Goal: Complete application form

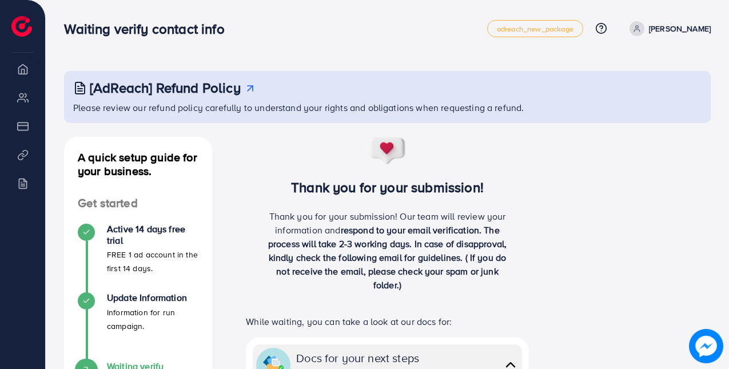
scroll to position [186, 0]
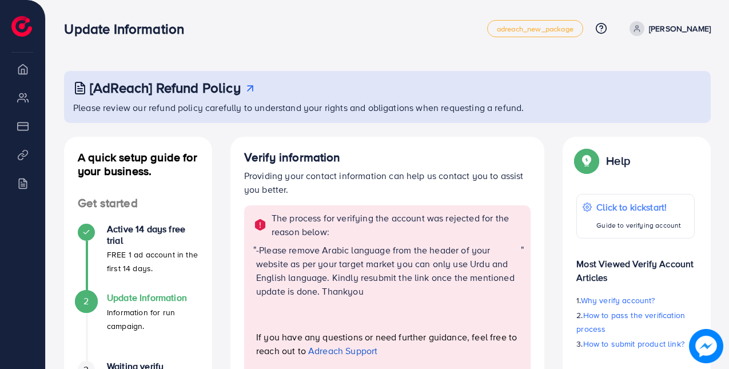
click at [33, 74] on li "Overview" at bounding box center [22, 68] width 45 height 23
click at [24, 71] on li "Overview" at bounding box center [22, 68] width 45 height 23
click at [21, 67] on li "Overview" at bounding box center [22, 68] width 45 height 23
drag, startPoint x: 276, startPoint y: 221, endPoint x: 299, endPoint y: 221, distance: 22.9
click at [295, 221] on p "The process for verifying the account was rejected for the reason below:" at bounding box center [398, 224] width 253 height 27
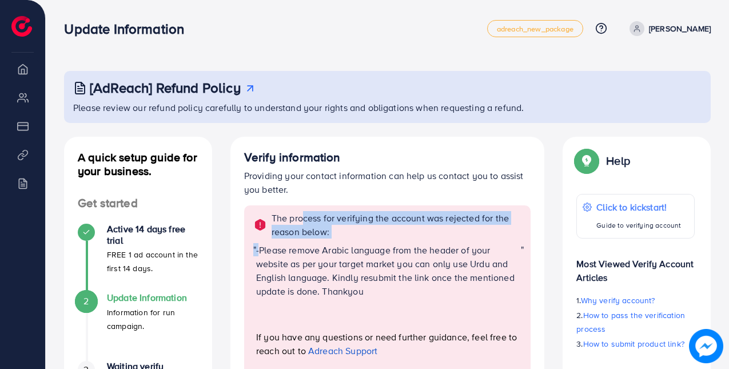
drag, startPoint x: 300, startPoint y: 221, endPoint x: 383, endPoint y: 240, distance: 84.5
click at [383, 240] on div "The process for verifying the account was rejected for the reason below: " -Ple…" at bounding box center [387, 295] width 287 height 180
click at [370, 237] on p "The process for verifying the account was rejected for the reason below:" at bounding box center [398, 224] width 253 height 27
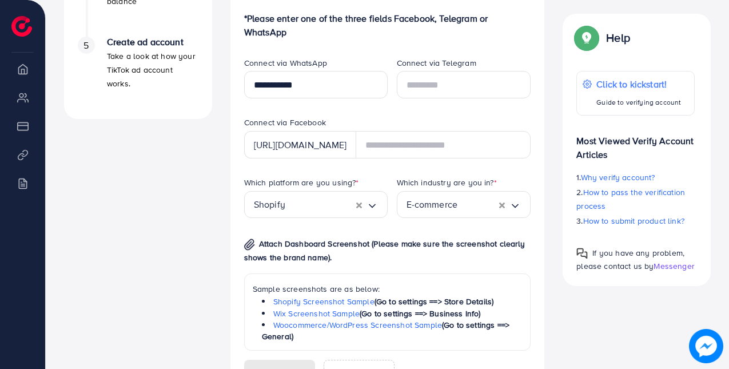
scroll to position [488, 0]
click at [353, 146] on div "[URL][DOMAIN_NAME]" at bounding box center [300, 145] width 112 height 27
click at [356, 144] on div "[URL][DOMAIN_NAME]" at bounding box center [300, 145] width 112 height 27
click at [356, 142] on div "[URL][DOMAIN_NAME]" at bounding box center [300, 145] width 112 height 27
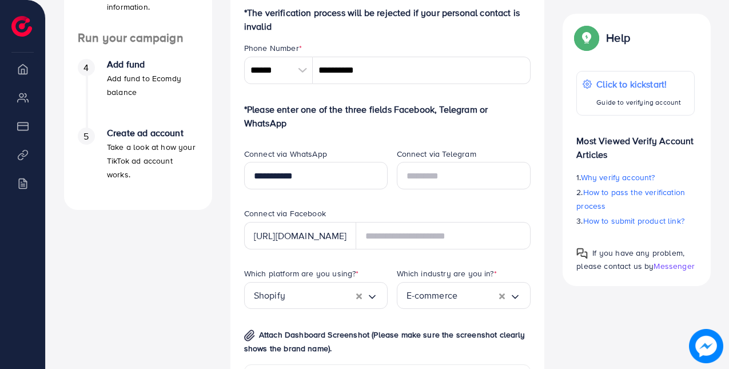
scroll to position [428, 0]
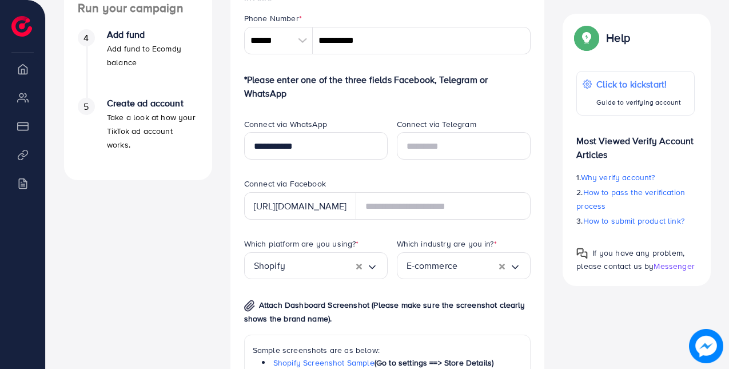
click at [355, 201] on div "[URL][DOMAIN_NAME]" at bounding box center [300, 205] width 112 height 27
click at [356, 185] on div "Connect via Facebook" at bounding box center [387, 185] width 287 height 14
click at [417, 261] on div "E-commerce" at bounding box center [453, 266] width 93 height 18
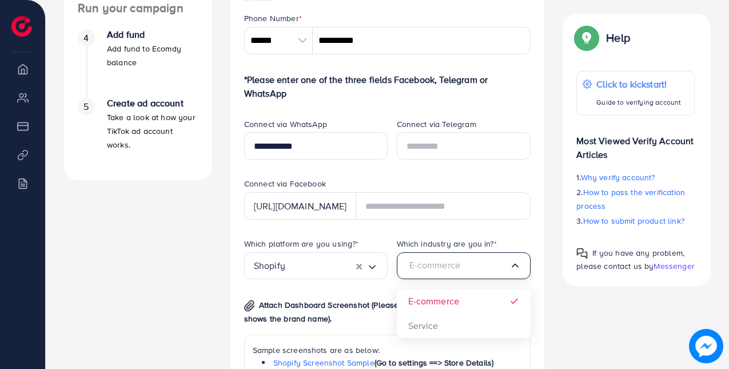
click at [435, 306] on div "Which platform are you using? * Shopify Loading... Which industry are you in? *…" at bounding box center [387, 367] width 305 height 258
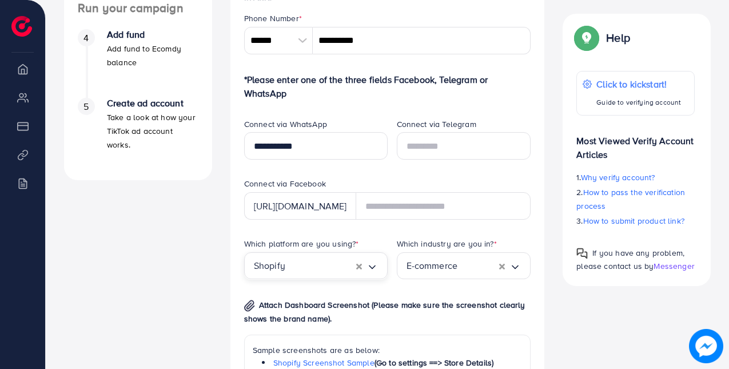
click at [288, 260] on input "Search for option" at bounding box center [320, 266] width 71 height 18
click at [293, 312] on div "Which platform are you using? * Shopify Loading... Shopify Wix Woocommerce Word…" at bounding box center [387, 367] width 305 height 258
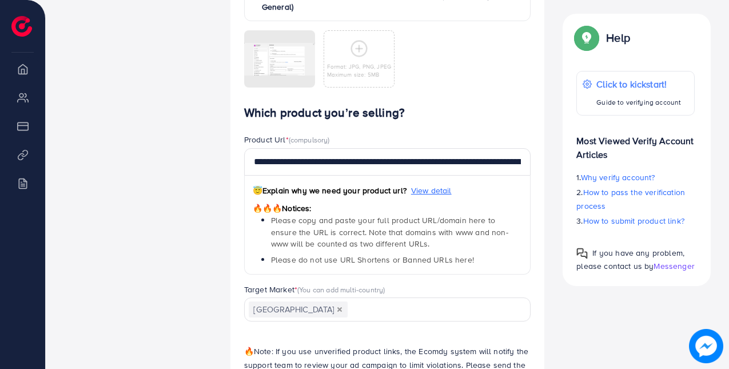
scroll to position [817, 0]
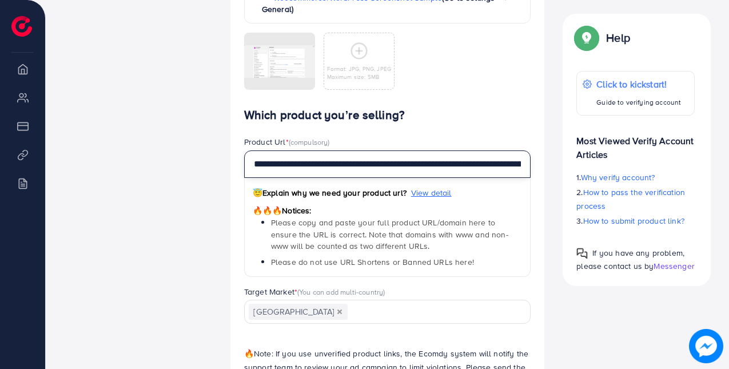
click at [495, 161] on input "**********" at bounding box center [387, 163] width 287 height 27
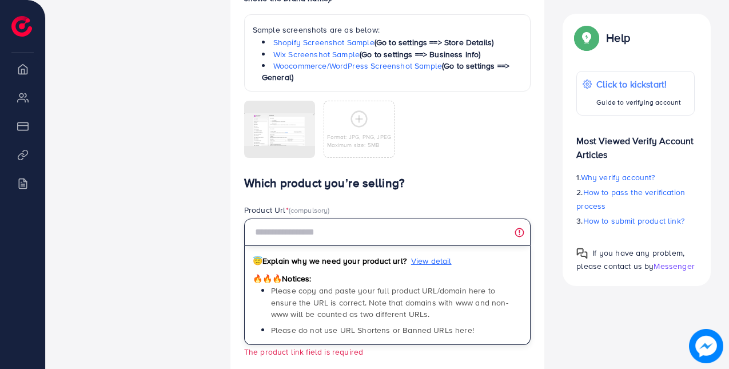
scroll to position [776, 0]
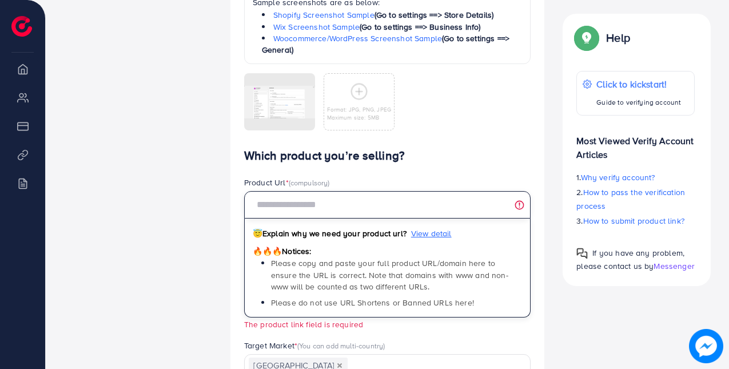
paste input "**********"
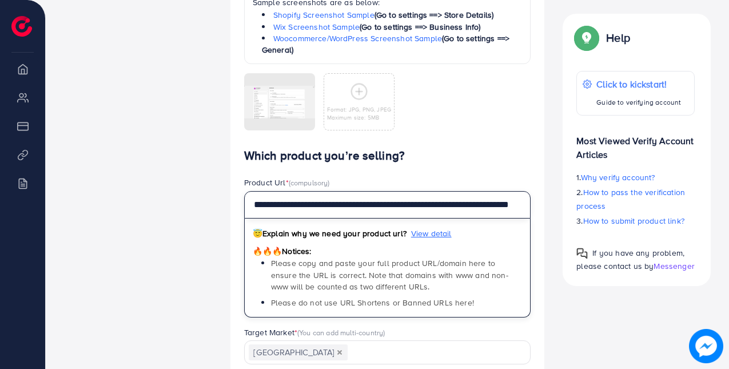
scroll to position [897, 0]
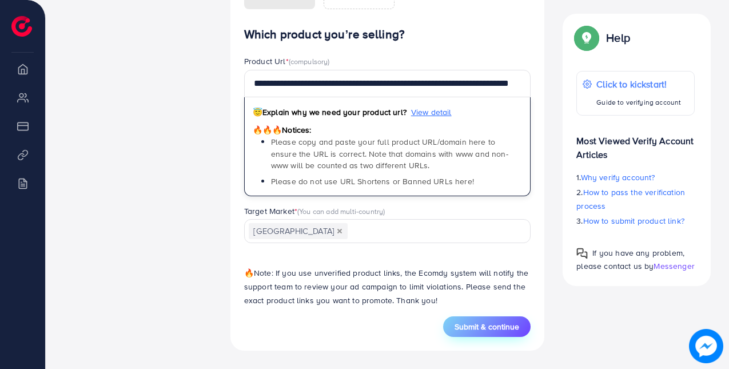
click at [476, 322] on span "Submit & continue" at bounding box center [487, 326] width 65 height 11
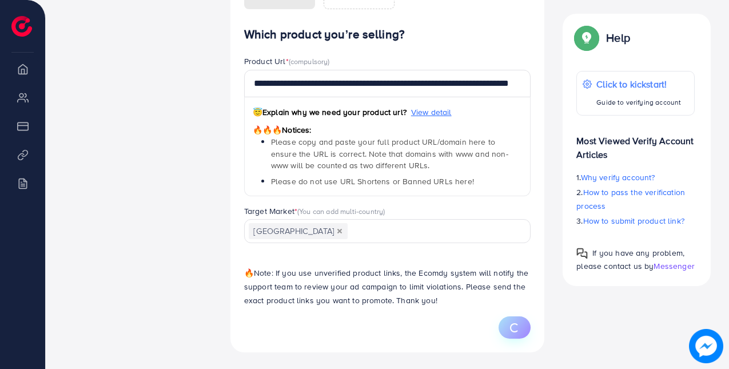
scroll to position [0, 0]
type input "**********"
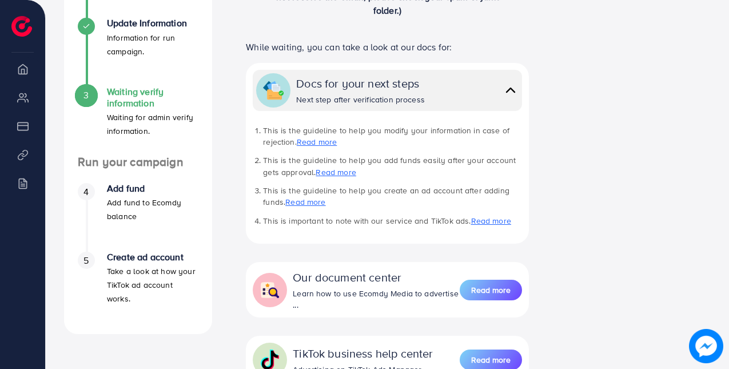
scroll to position [277, 0]
